Goal: Communication & Community: Answer question/provide support

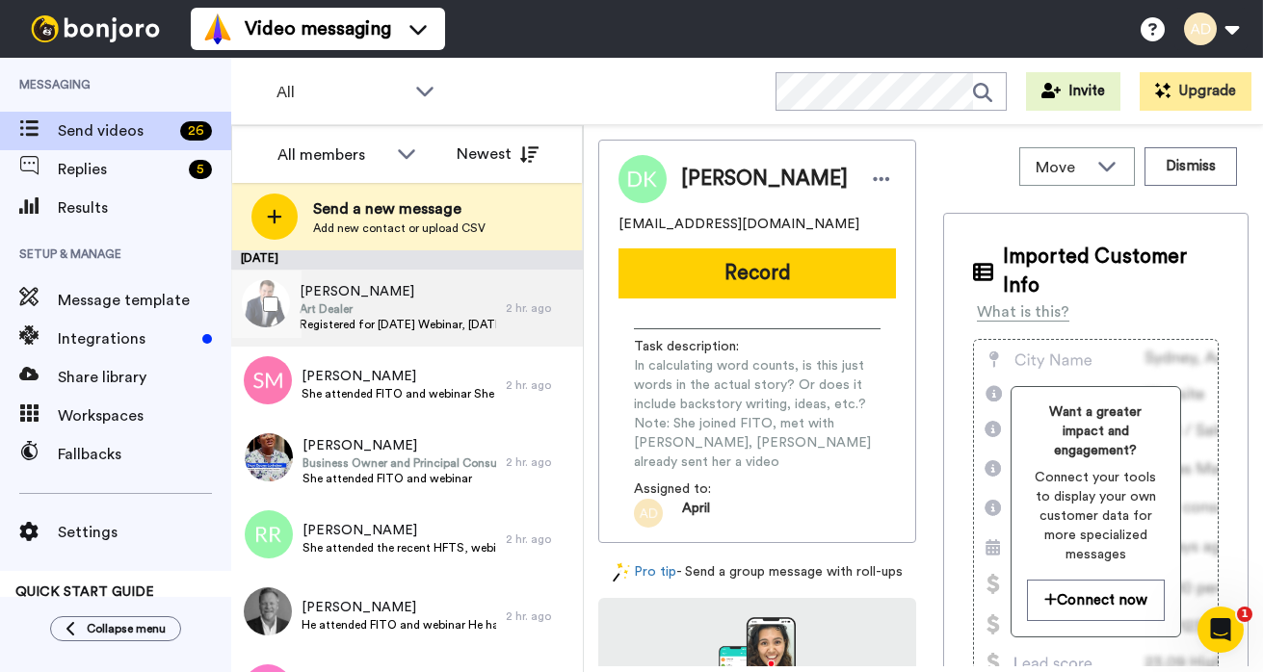
click at [383, 302] on span "Art Dealer" at bounding box center [398, 309] width 197 height 15
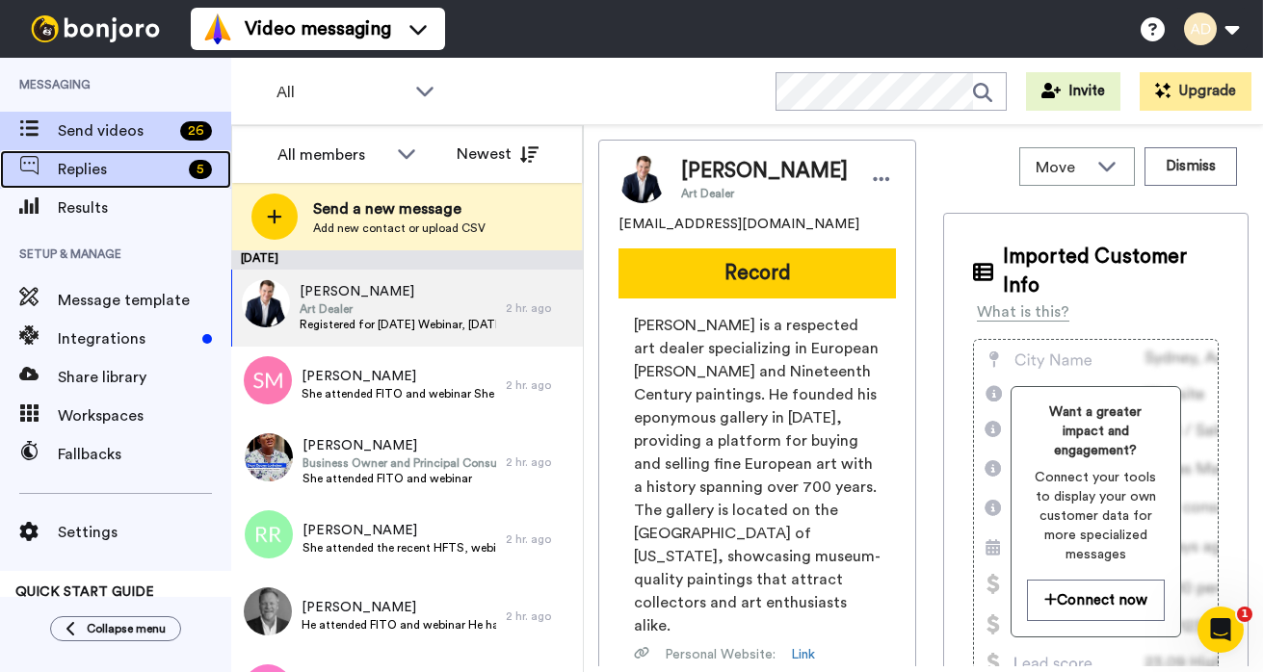
click at [115, 165] on span "Replies" at bounding box center [119, 169] width 123 height 23
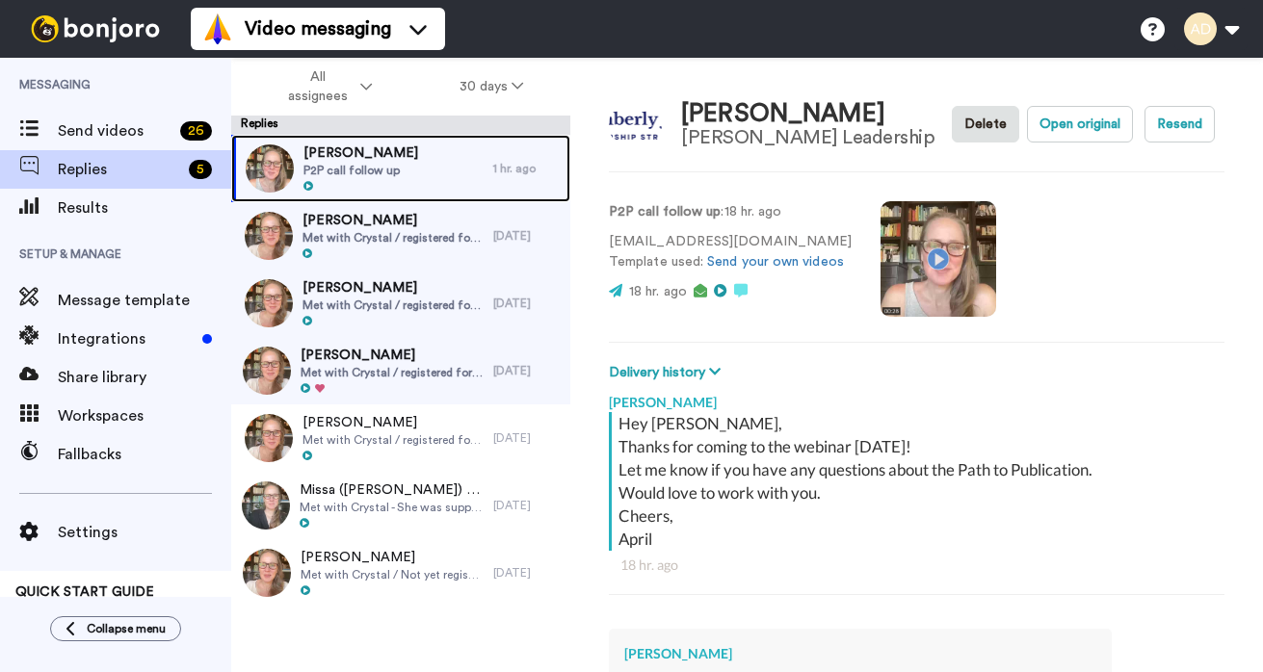
click at [387, 160] on span "Kimberly Benoit" at bounding box center [360, 153] width 115 height 19
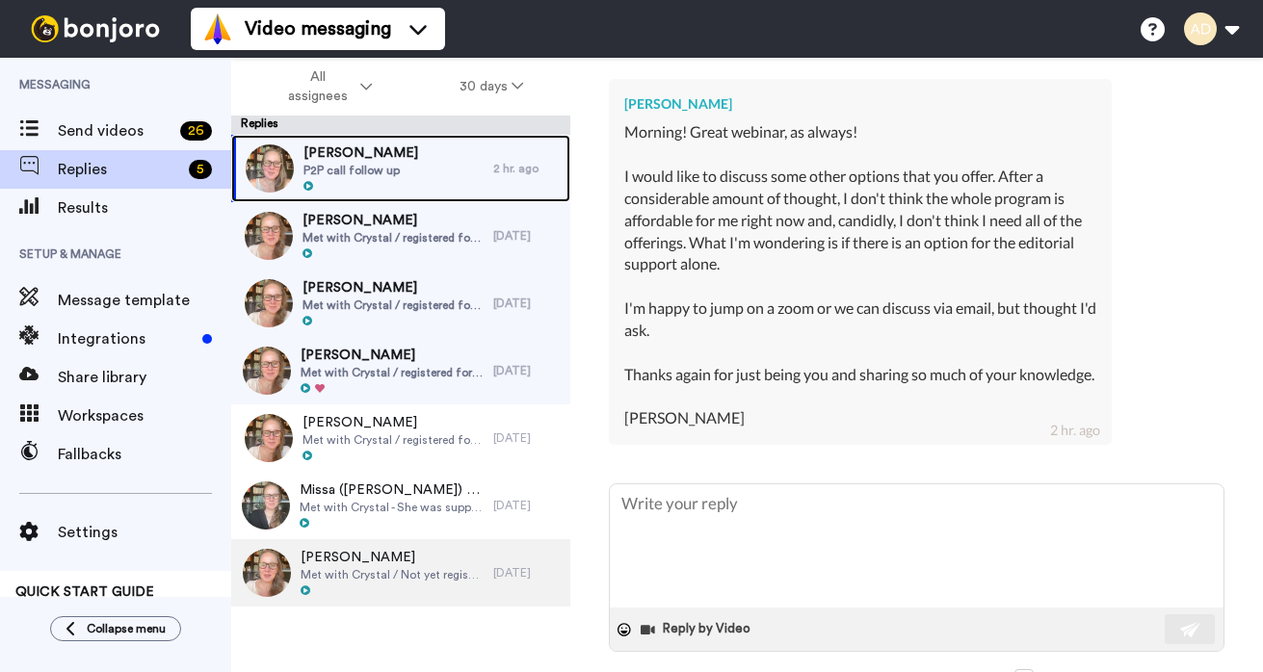
scroll to position [550, 0]
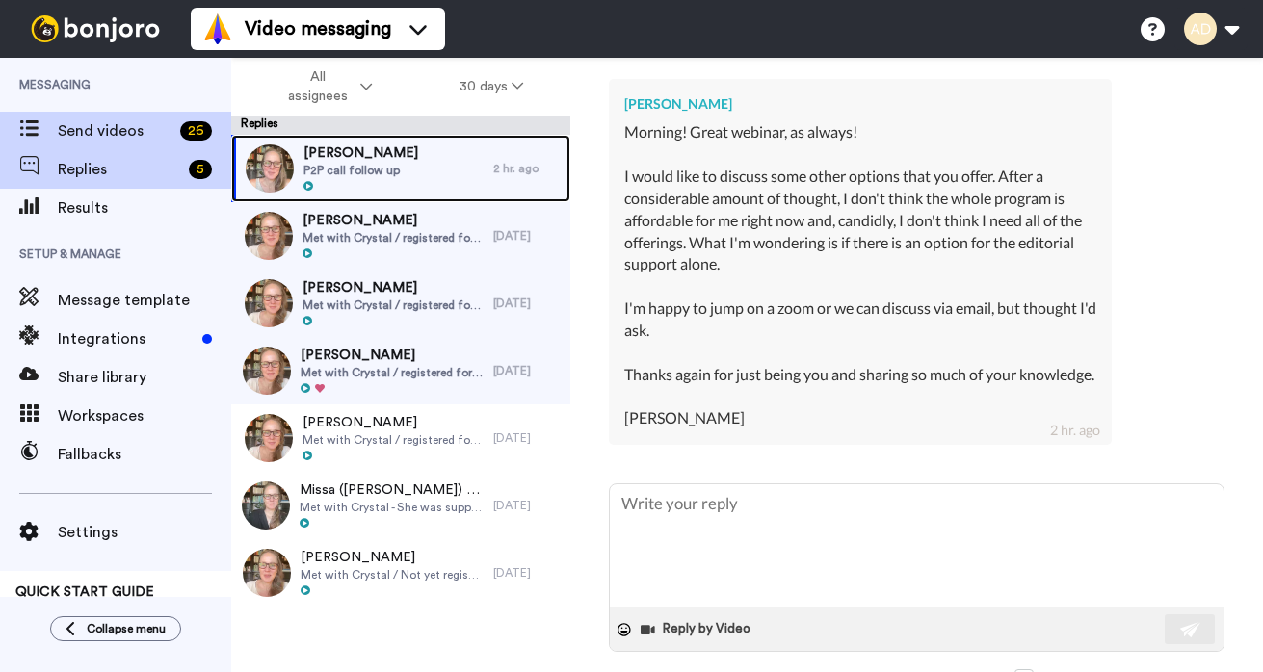
type textarea "x"
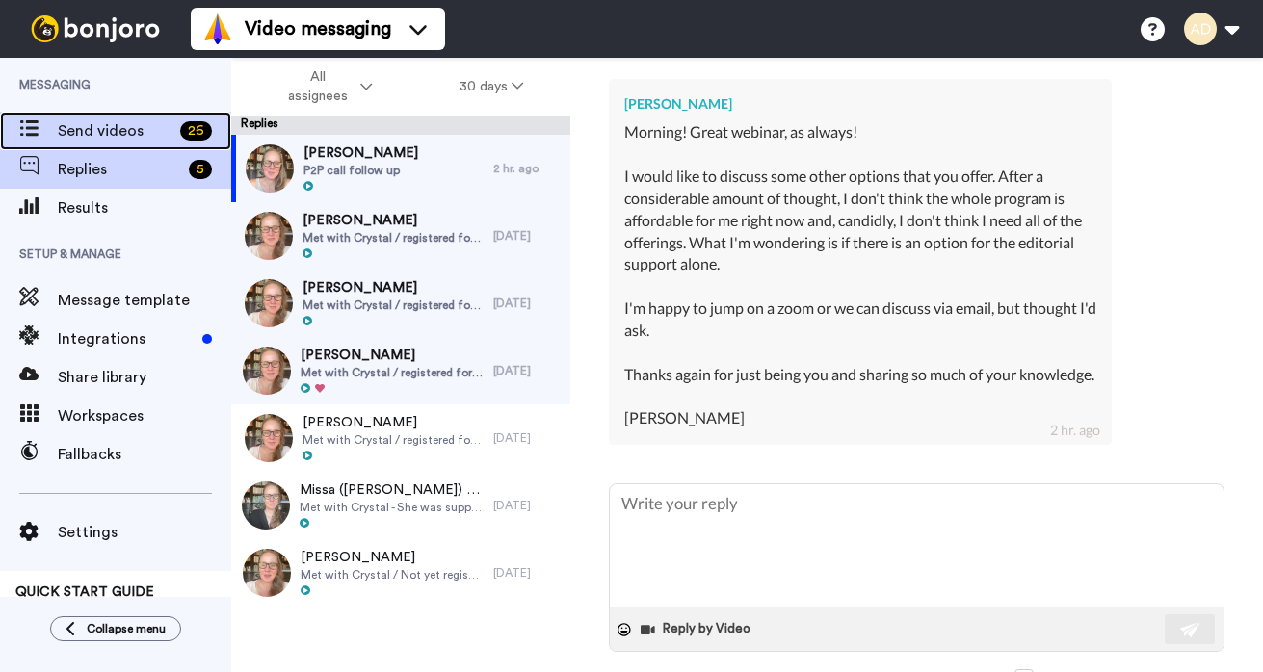
click at [116, 140] on span "Send videos" at bounding box center [115, 130] width 115 height 23
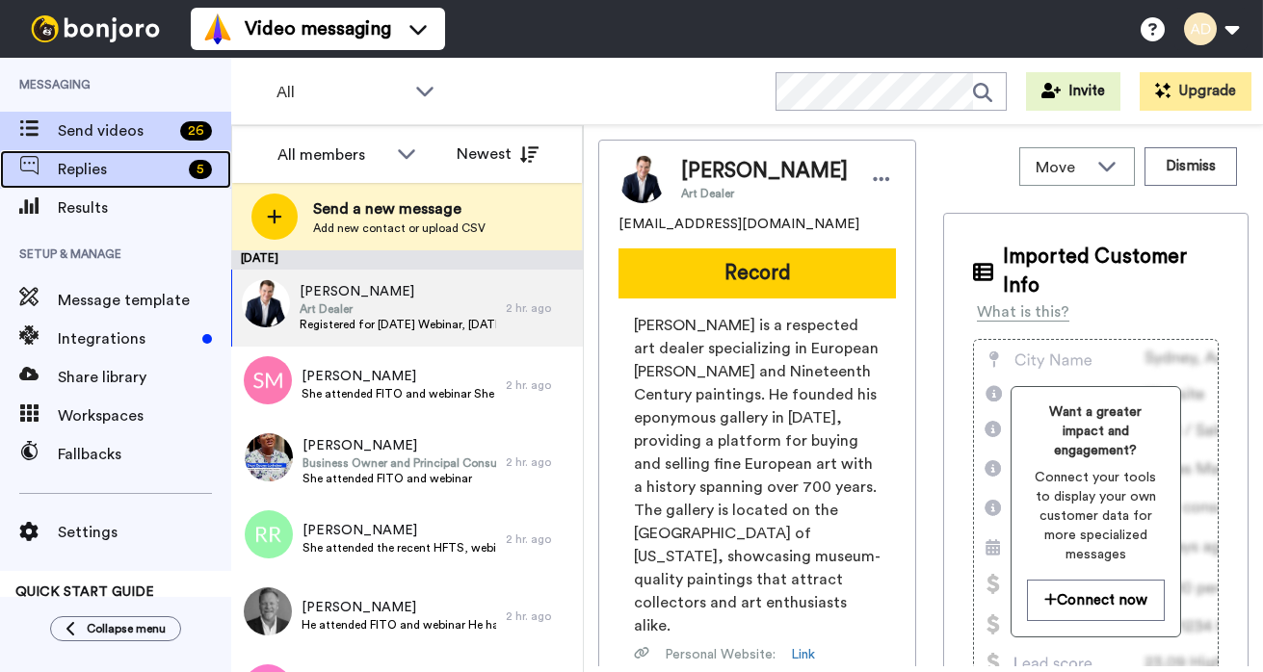
click at [79, 171] on span "Replies" at bounding box center [119, 169] width 123 height 23
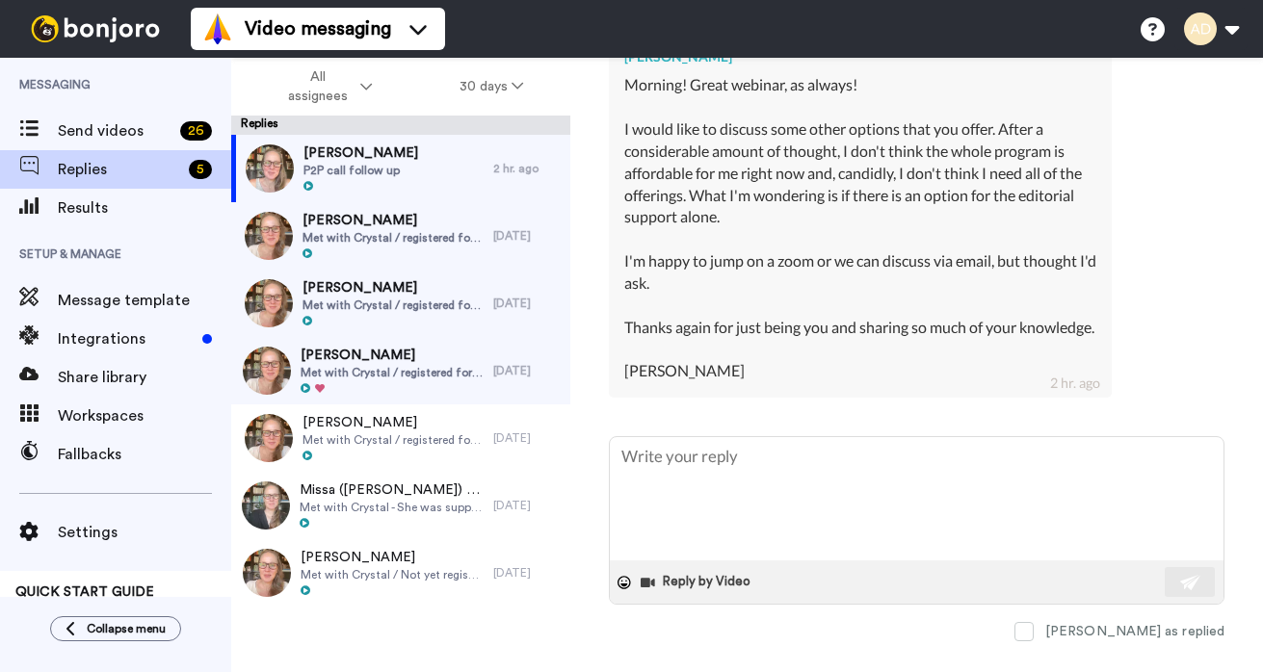
scroll to position [614, 0]
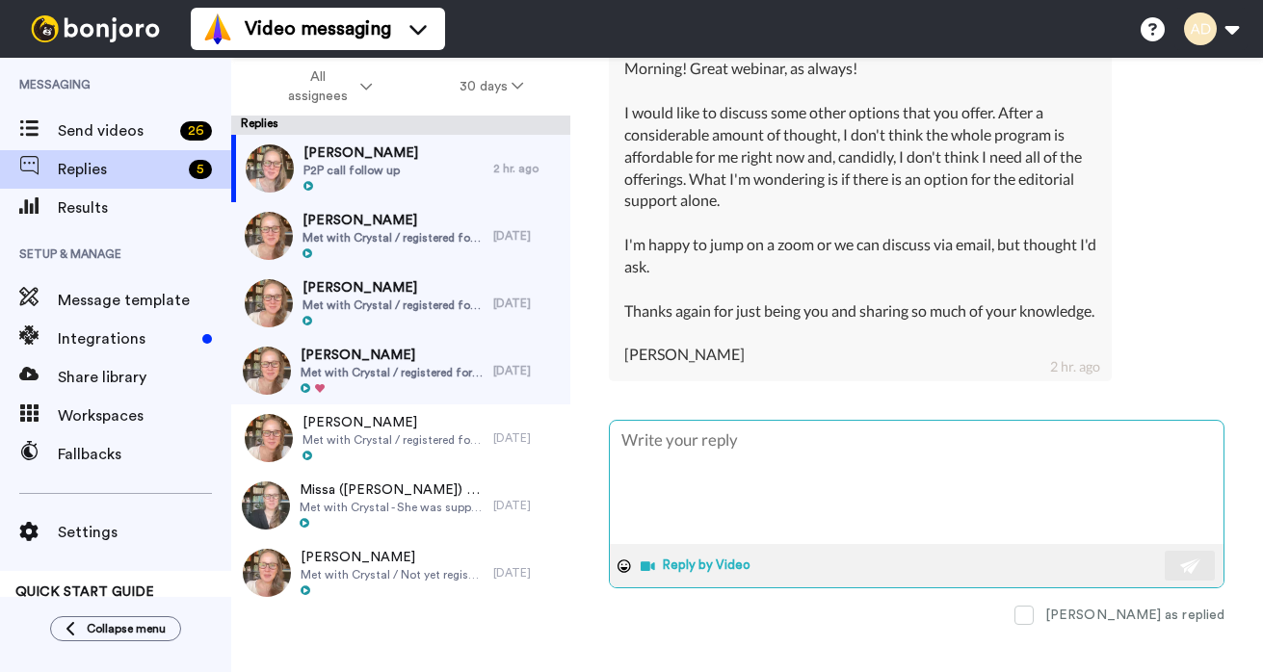
click at [720, 568] on button "Reply by Video" at bounding box center [698, 566] width 118 height 29
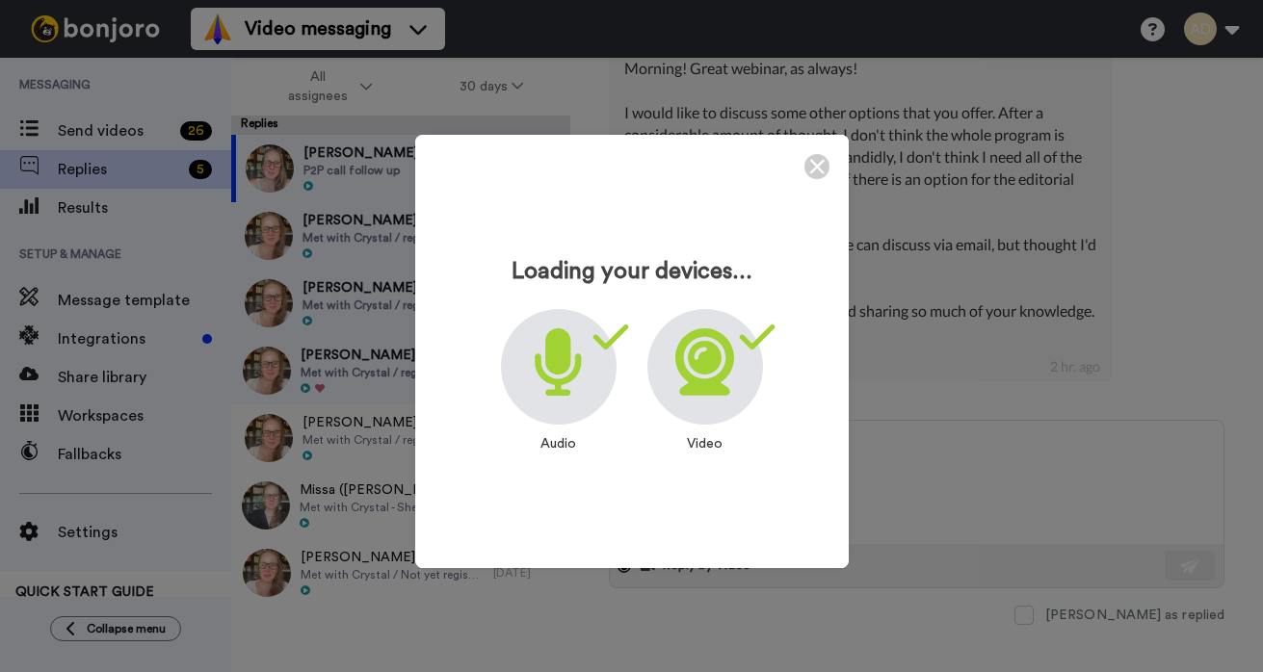
click at [712, 376] on icon at bounding box center [704, 362] width 59 height 67
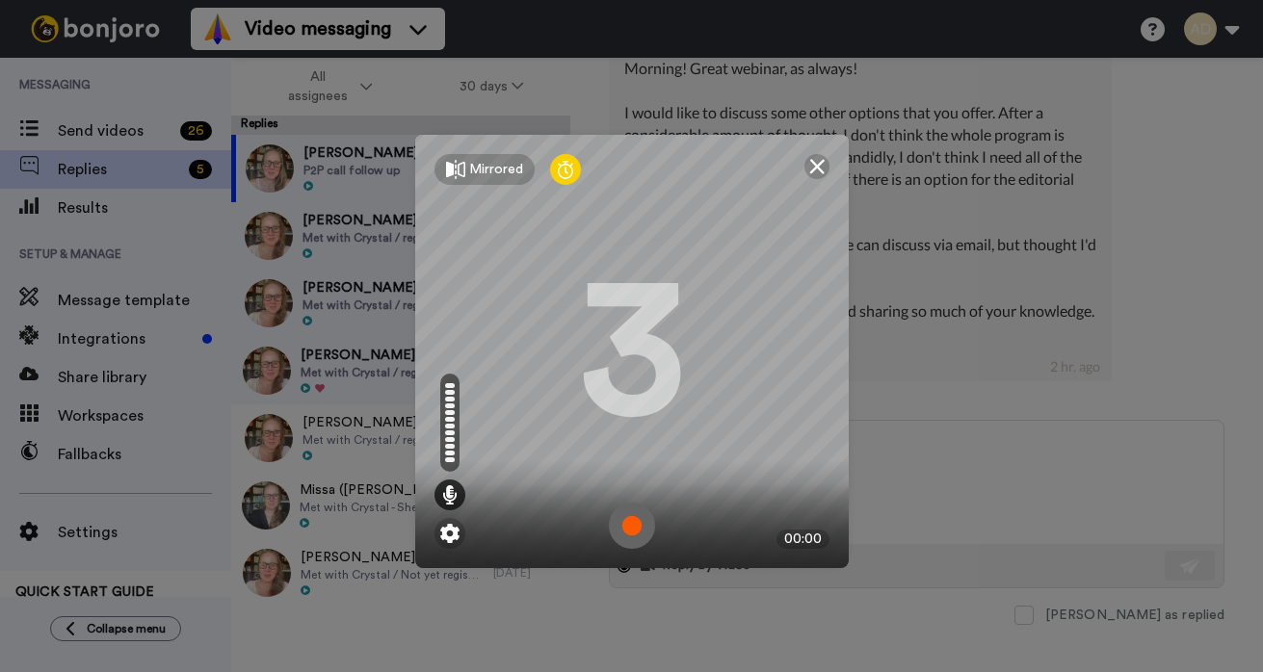
click at [634, 530] on img at bounding box center [632, 526] width 46 height 46
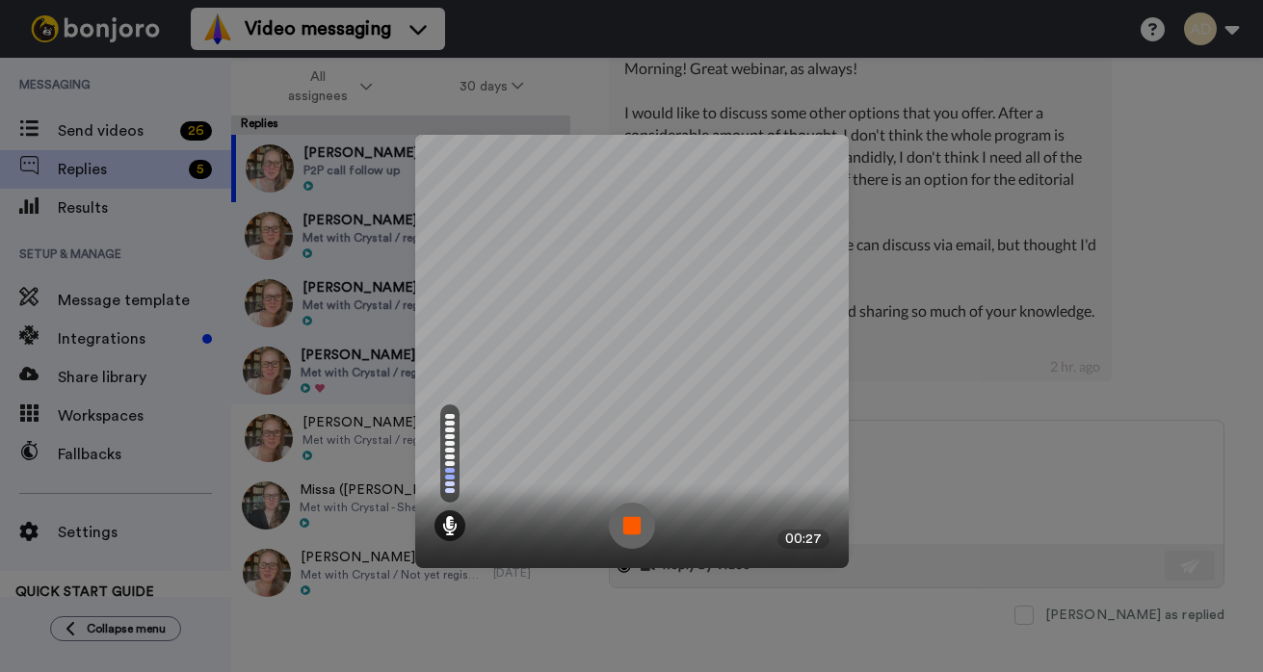
click at [632, 529] on img at bounding box center [632, 526] width 46 height 46
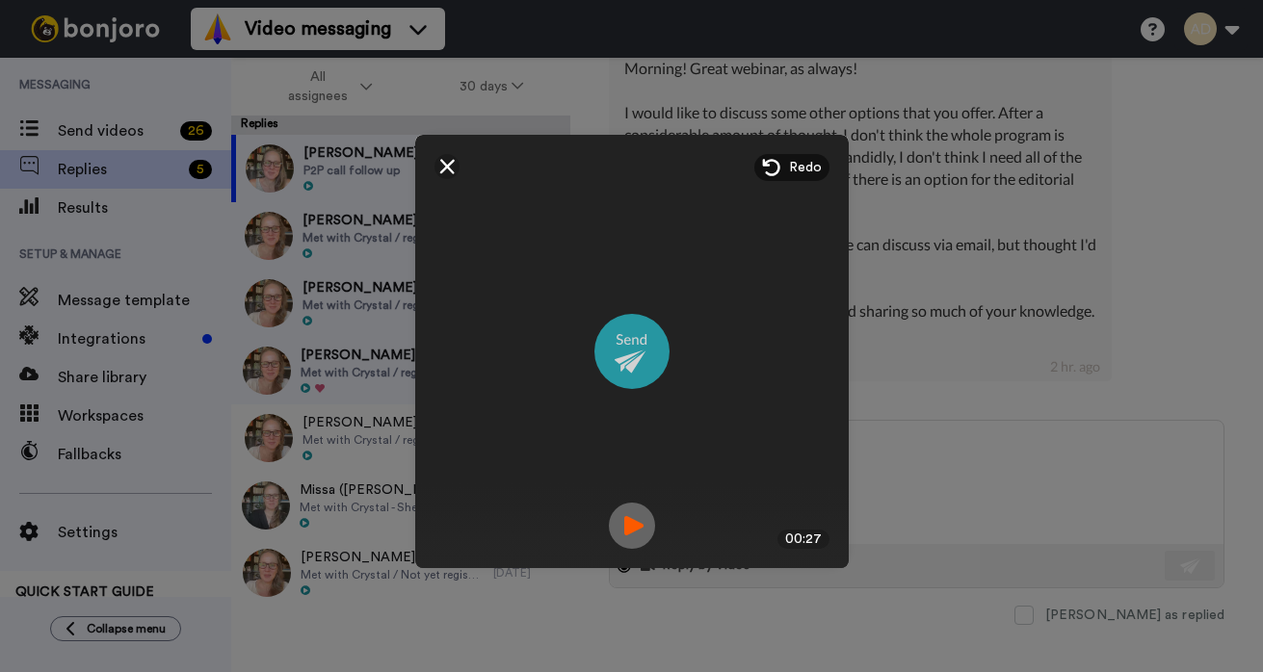
click at [635, 356] on img at bounding box center [631, 351] width 75 height 75
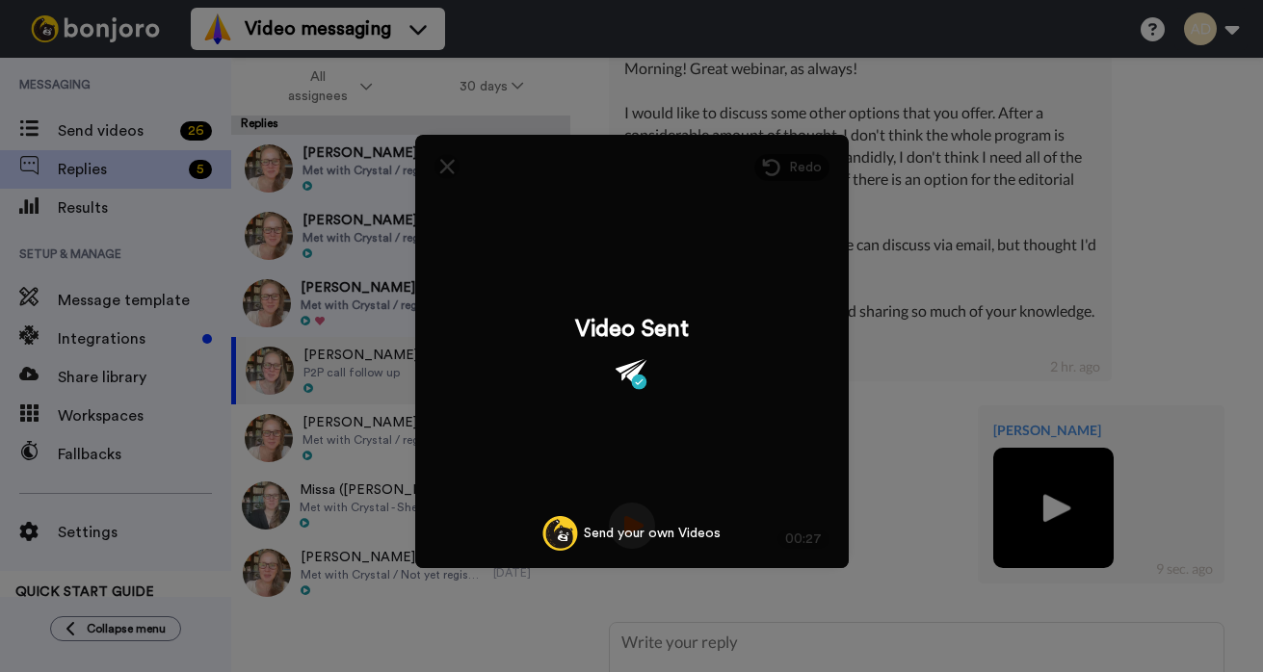
click at [112, 205] on div "Mirrored Redo 3 00:27 Video Sent Send your own Videos" at bounding box center [631, 336] width 1263 height 672
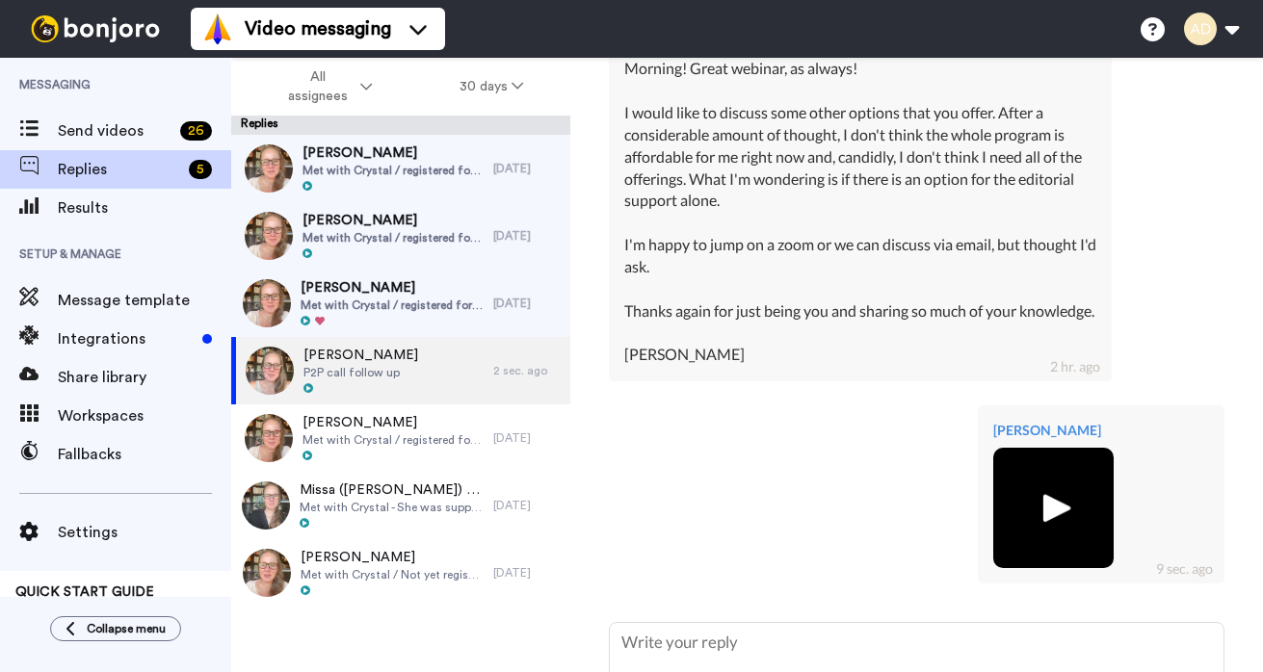
scroll to position [836, 0]
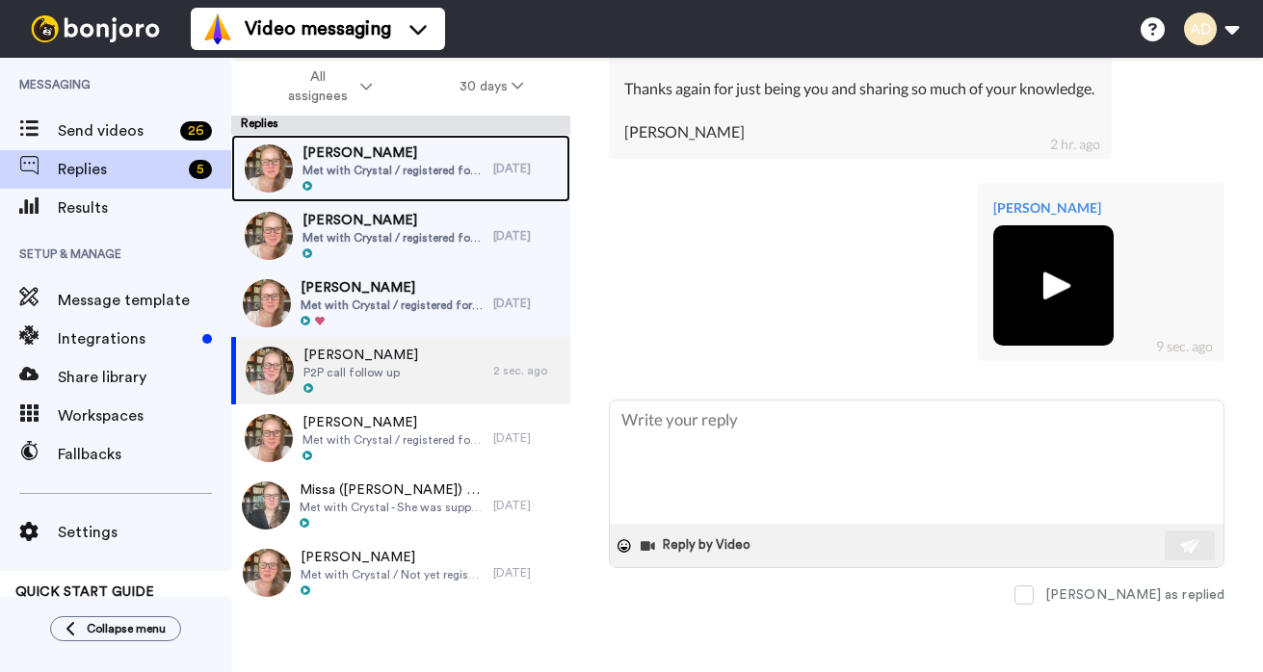
click at [420, 176] on span "Met with Crystal / registered for [DATE] Webinar" at bounding box center [394, 170] width 182 height 15
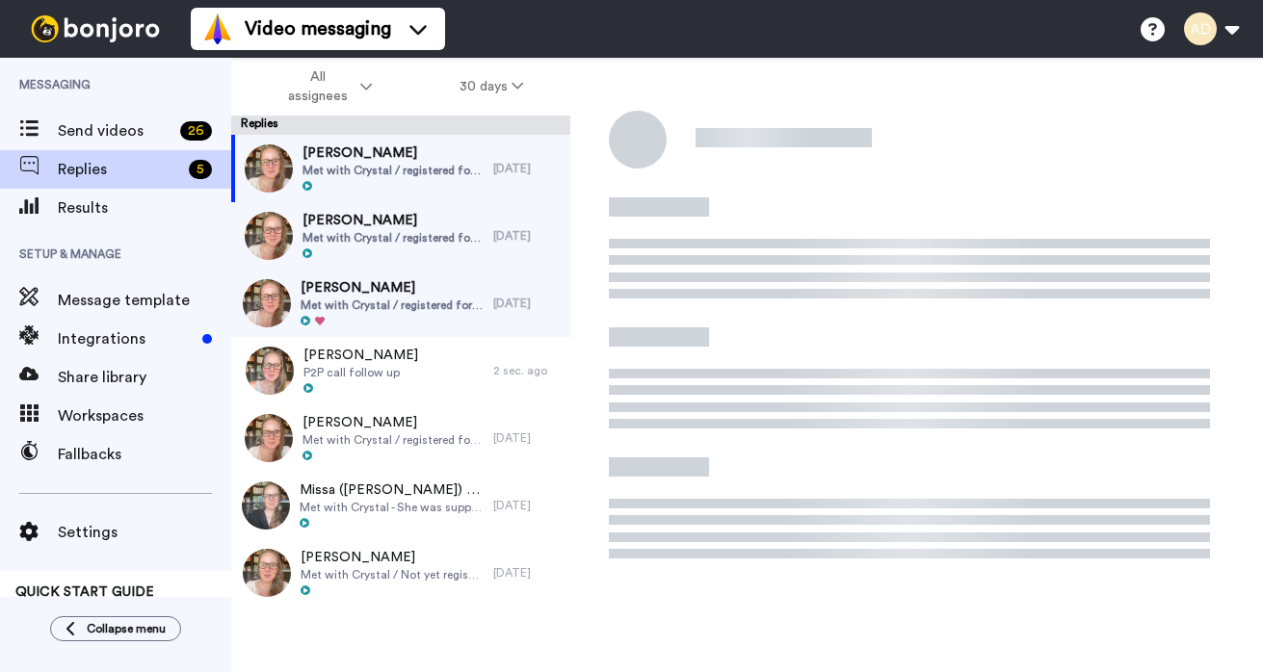
type textarea "x"
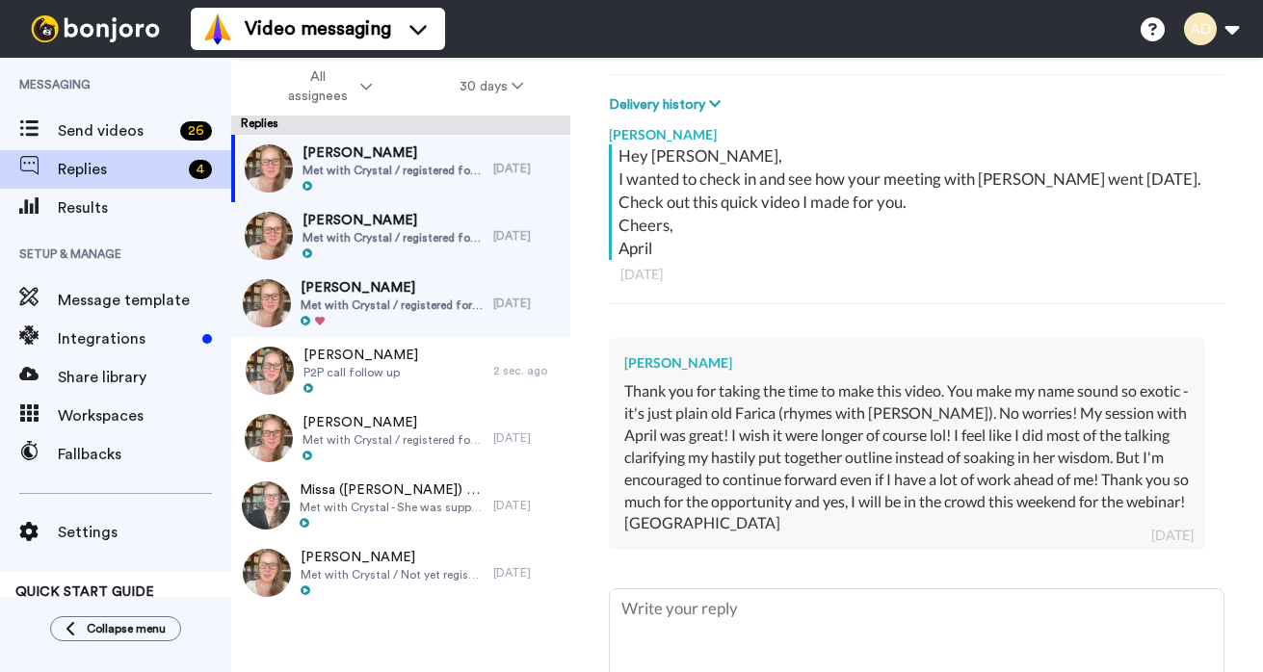
scroll to position [253, 0]
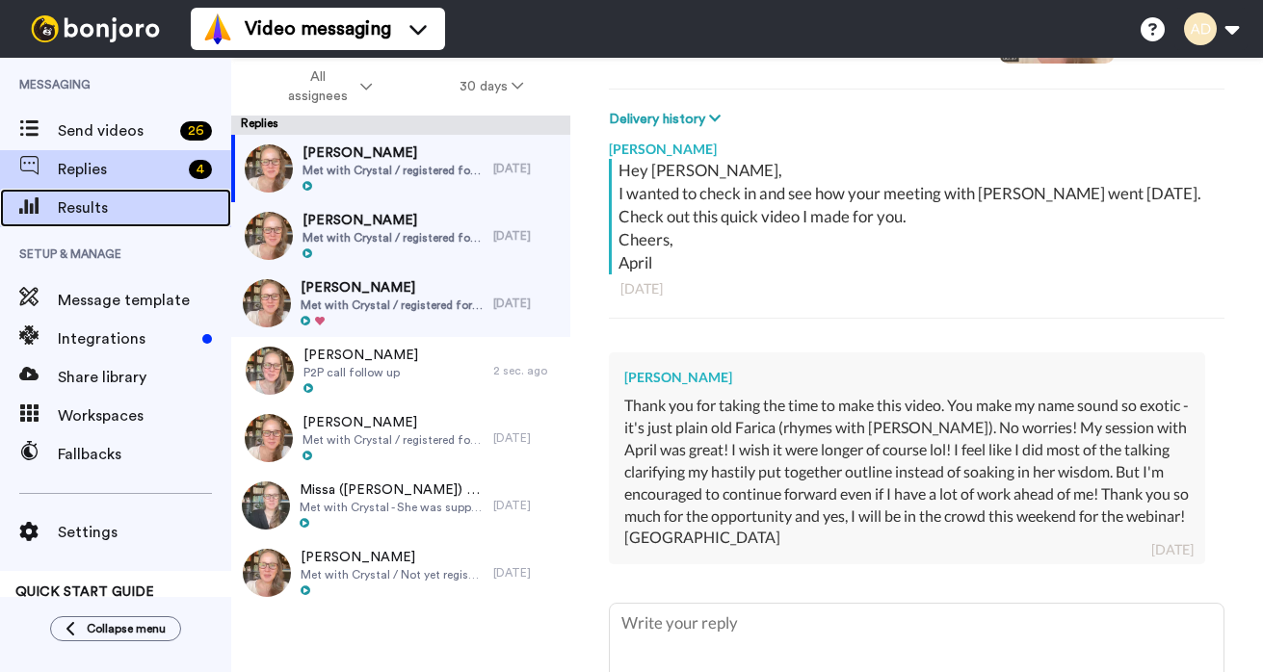
click at [139, 207] on span "Results" at bounding box center [144, 208] width 173 height 23
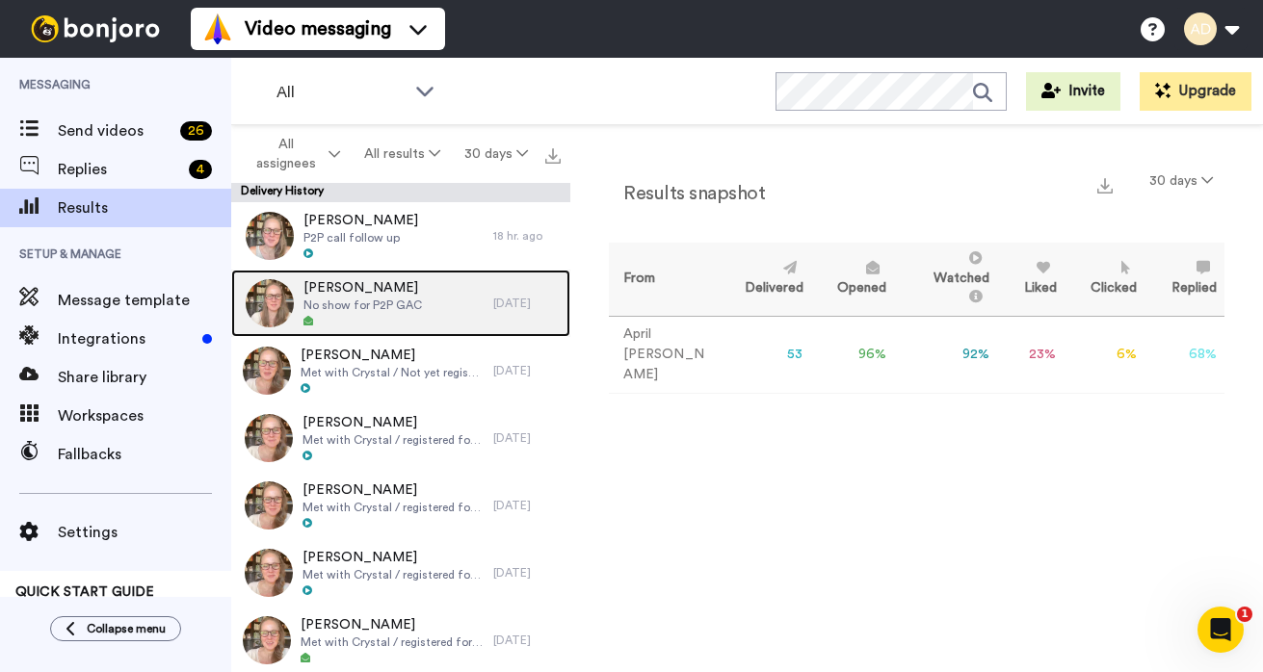
click at [390, 315] on div at bounding box center [362, 321] width 119 height 13
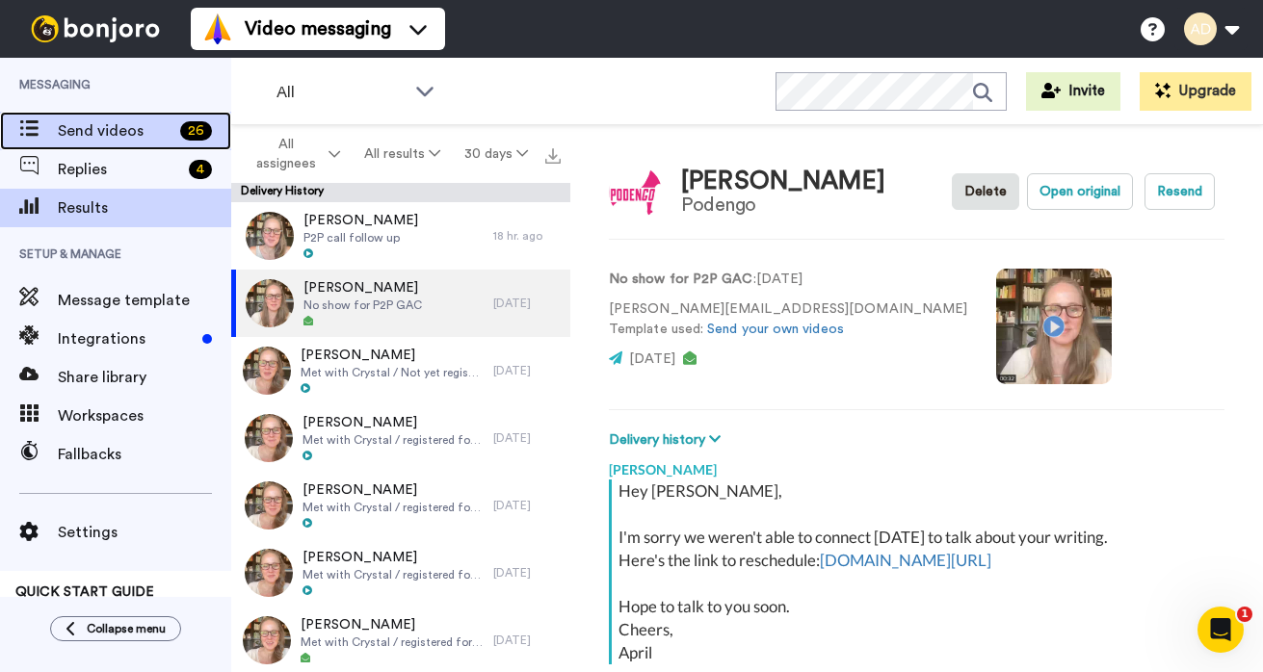
click at [109, 131] on span "Send videos" at bounding box center [115, 130] width 115 height 23
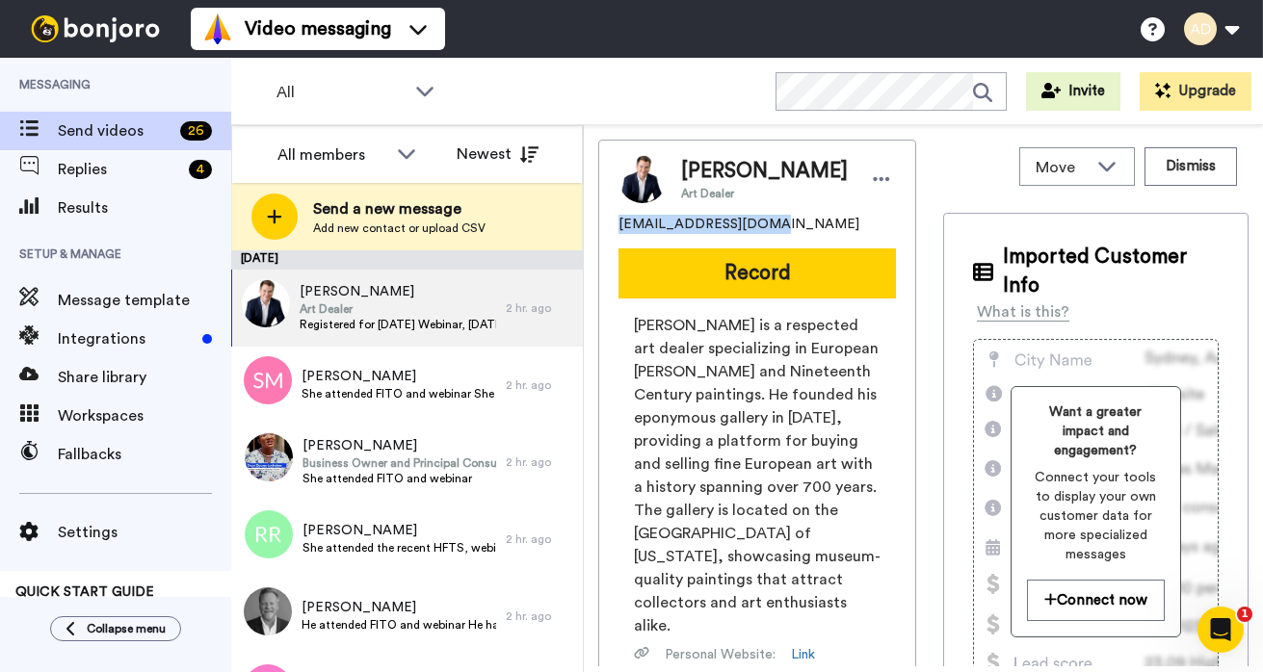
drag, startPoint x: 772, startPoint y: 226, endPoint x: 612, endPoint y: 223, distance: 160.0
click at [612, 223] on div "Nicolas Hall Art Dealer zenalchemy@yahoo.com Record Nicholas Hall is a respecte…" at bounding box center [757, 552] width 318 height 824
copy span "[EMAIL_ADDRESS][DOMAIN_NAME]"
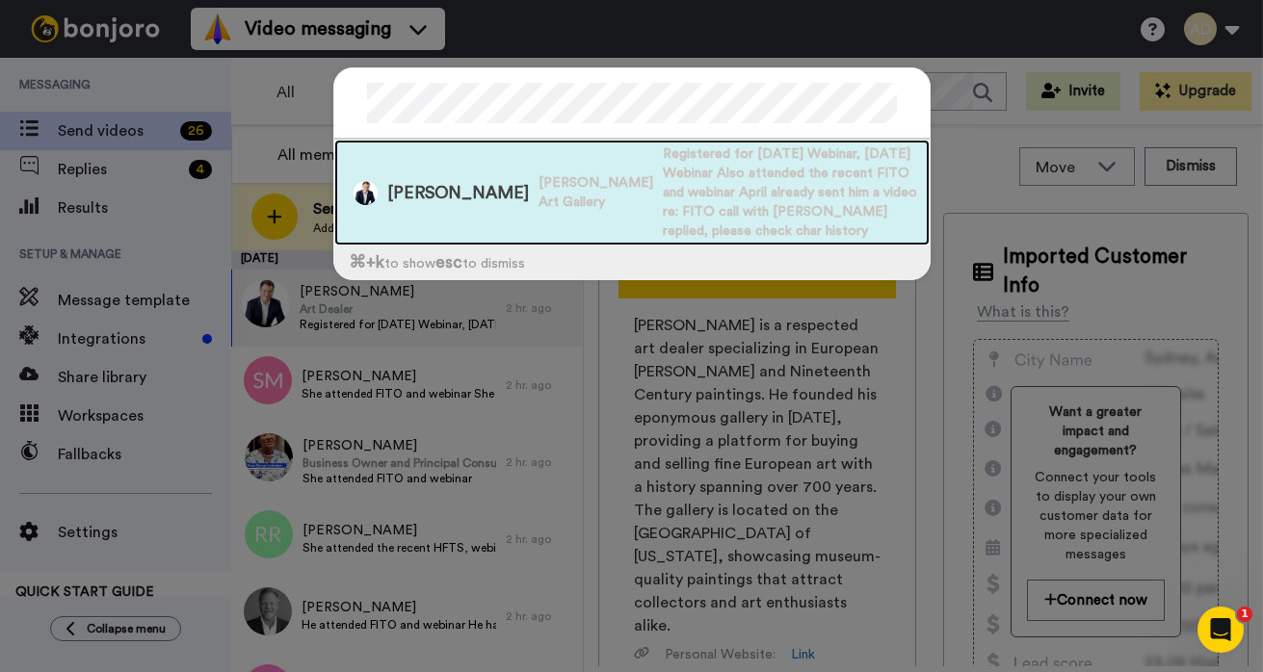
click at [422, 181] on span "[PERSON_NAME]" at bounding box center [458, 193] width 142 height 24
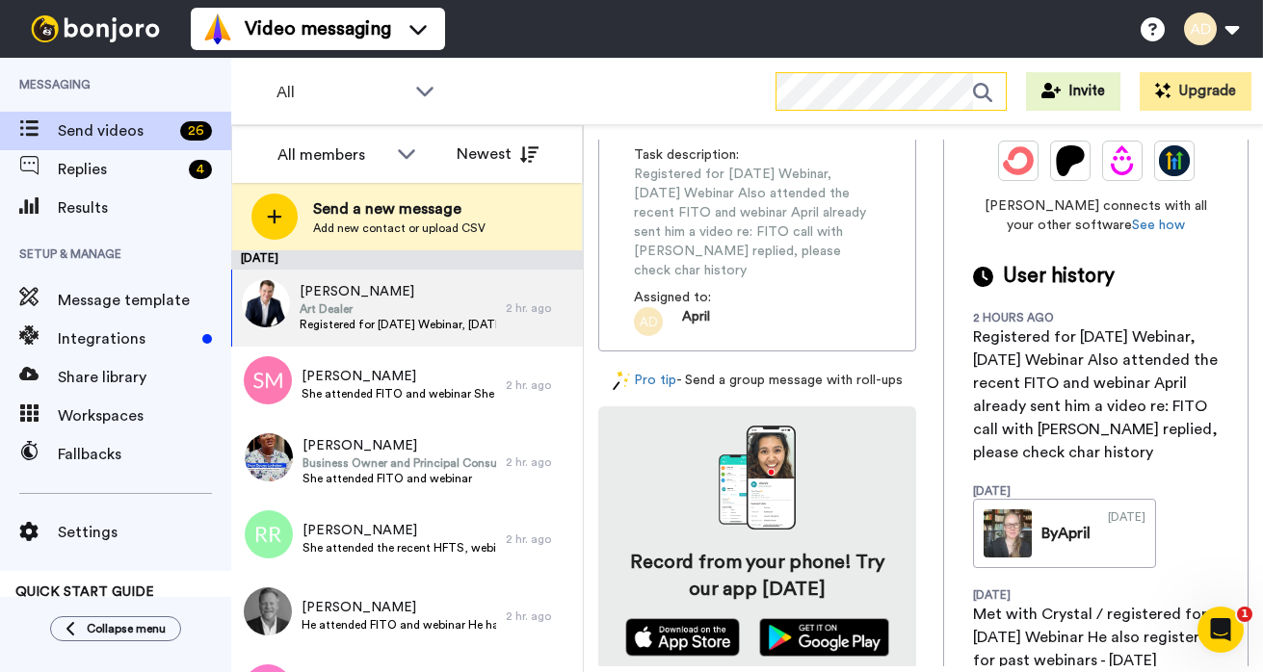
scroll to position [618, 0]
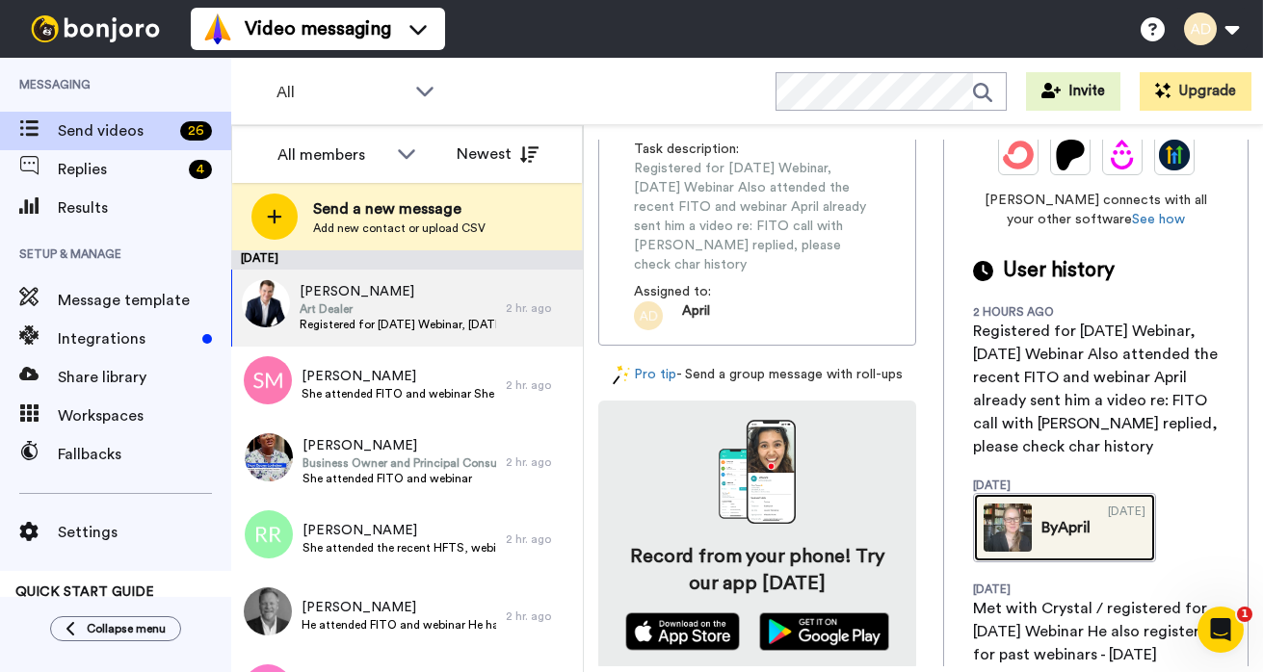
click at [1108, 504] on div "08/13/2025" at bounding box center [1127, 528] width 38 height 48
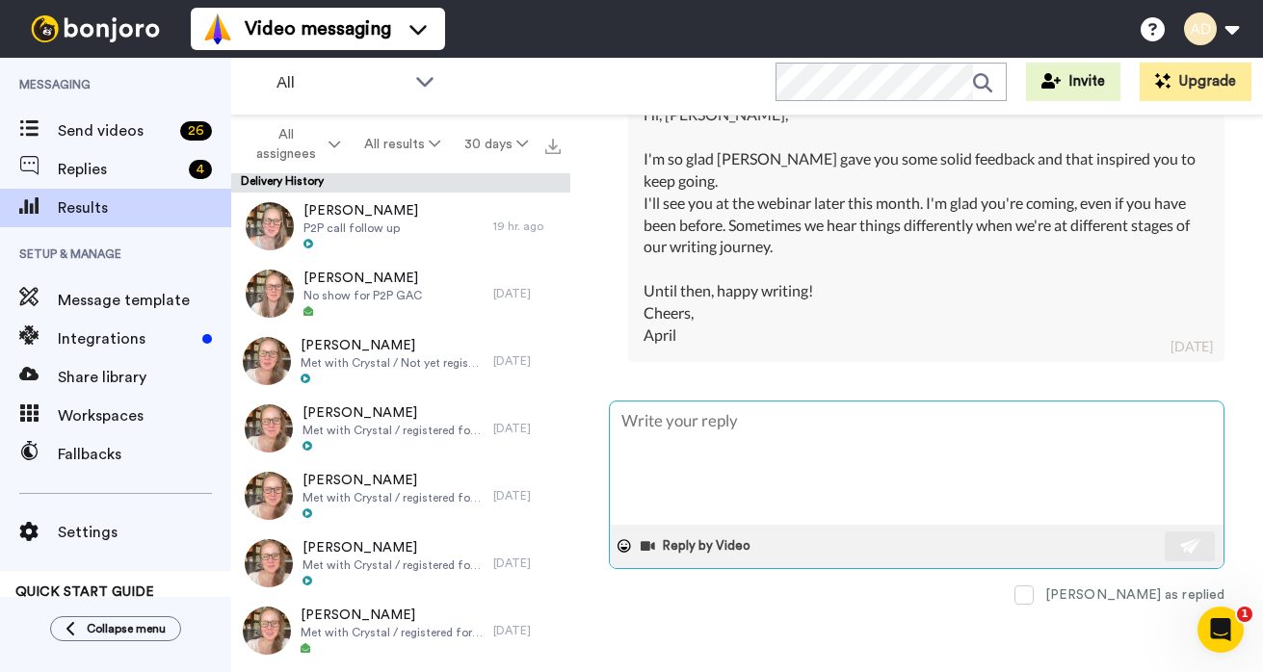
scroll to position [992, 0]
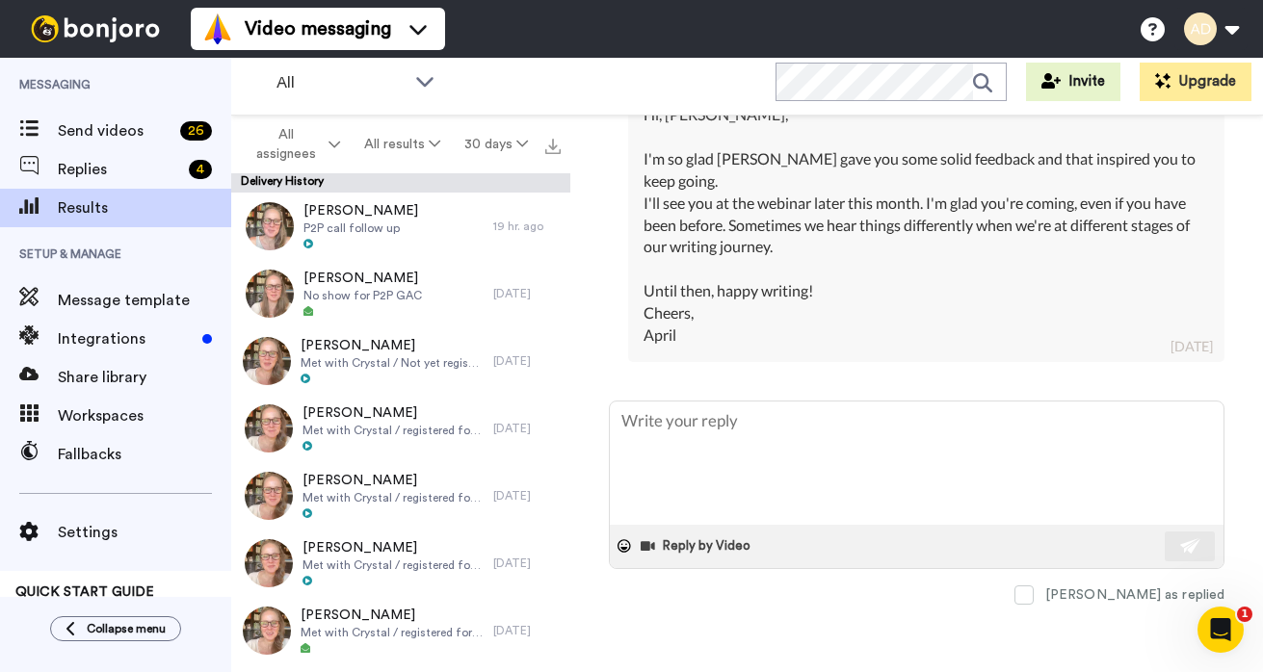
type textarea "x"
